Goal: Unclear: Browse casually

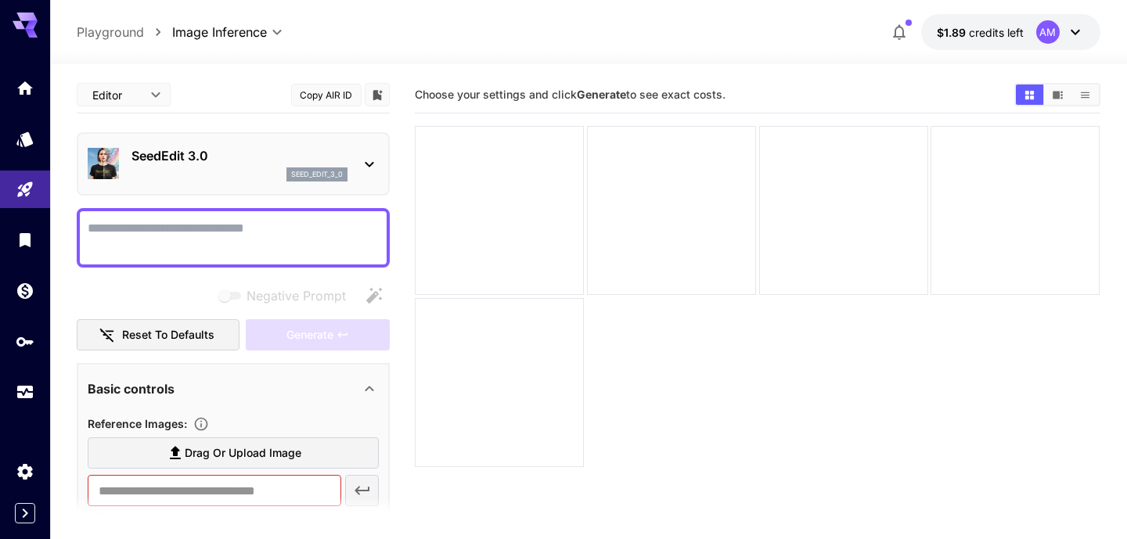
scroll to position [265, 0]
